Goal: Find specific page/section: Find specific page/section

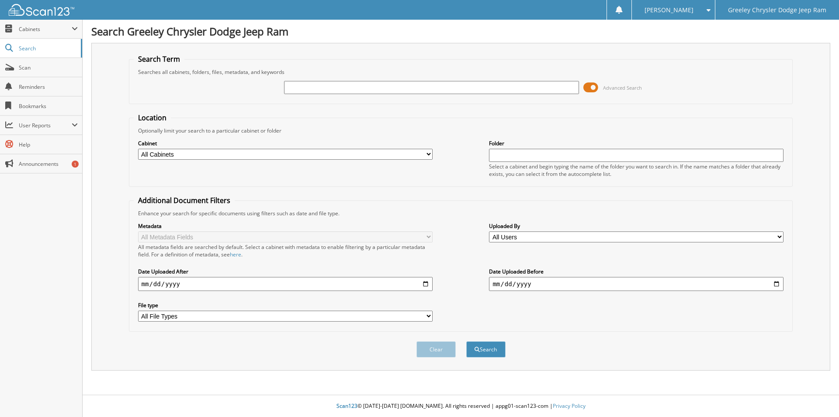
click at [329, 86] on input "text" at bounding box center [431, 87] width 295 height 13
type input "S8715763"
click at [466, 341] on button "Search" at bounding box center [485, 349] width 39 height 16
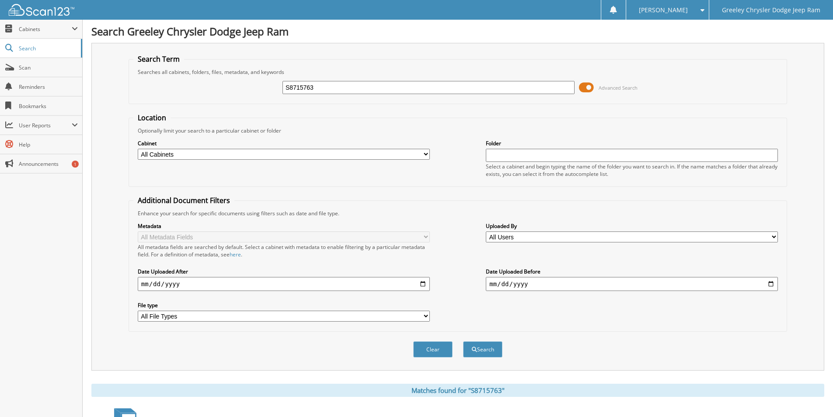
click at [463, 341] on button "Search" at bounding box center [482, 349] width 39 height 16
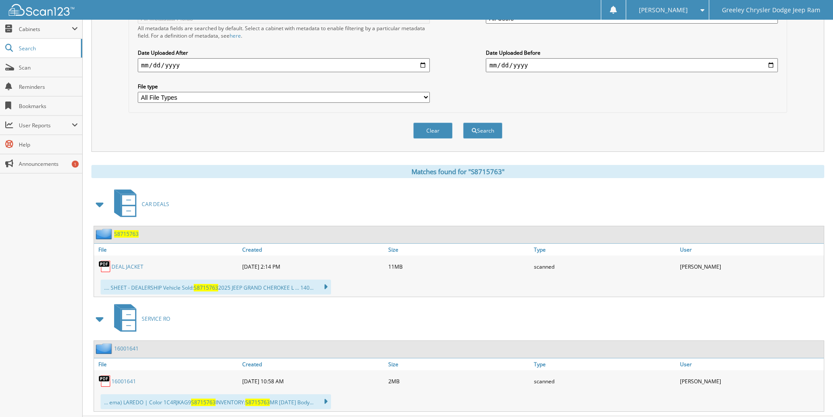
click at [124, 265] on link "DEAL JACKET" at bounding box center [127, 266] width 32 height 7
